Goal: Task Accomplishment & Management: Manage account settings

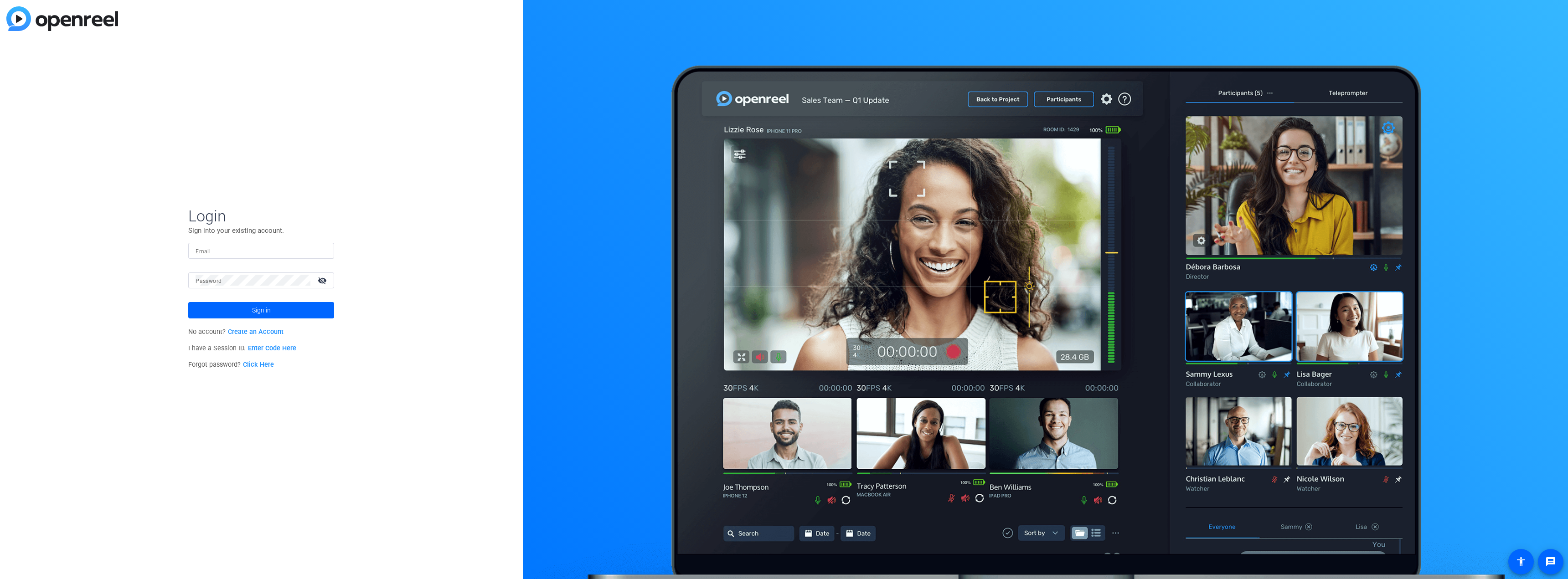
type input "[EMAIL_ADDRESS][DOMAIN_NAME]"
click at [280, 249] on input "[EMAIL_ADDRESS][DOMAIN_NAME]" at bounding box center [261, 250] width 131 height 11
click at [366, 240] on div "Login Sign into your existing account. Email marketing@isevoyages.org Password …" at bounding box center [261, 289] width 523 height 579
